Goal: Task Accomplishment & Management: Manage account settings

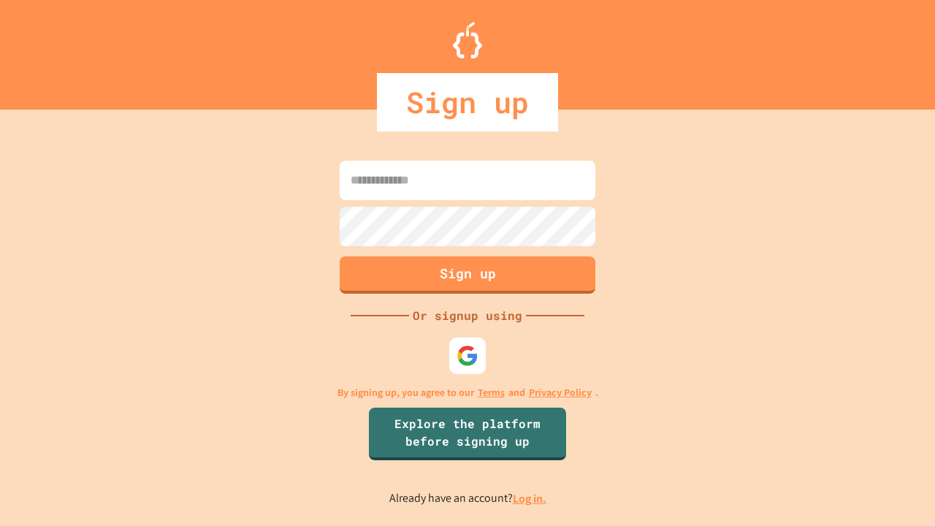
click at [530, 498] on link "Log in." at bounding box center [530, 498] width 34 height 15
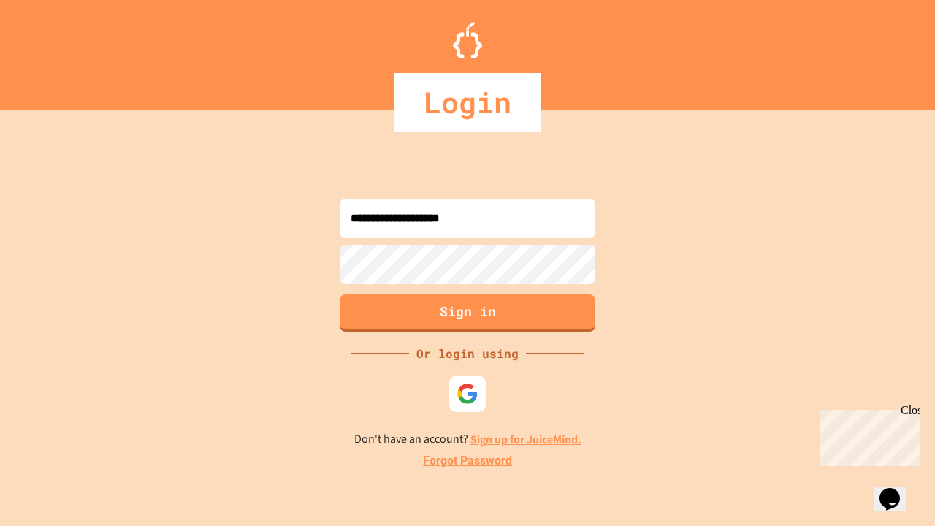
type input "**********"
